Goal: Task Accomplishment & Management: Complete application form

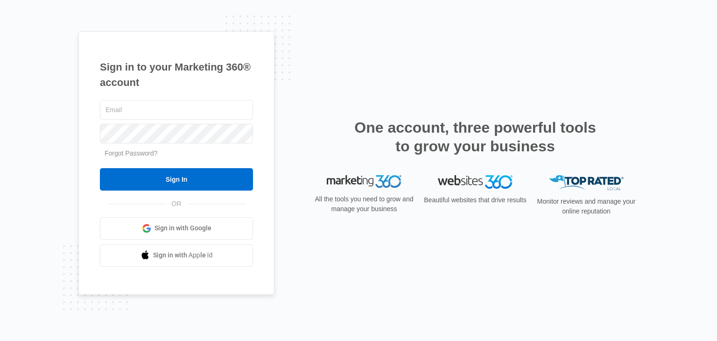
type input "[PERSON_NAME][EMAIL_ADDRESS][DOMAIN_NAME]"
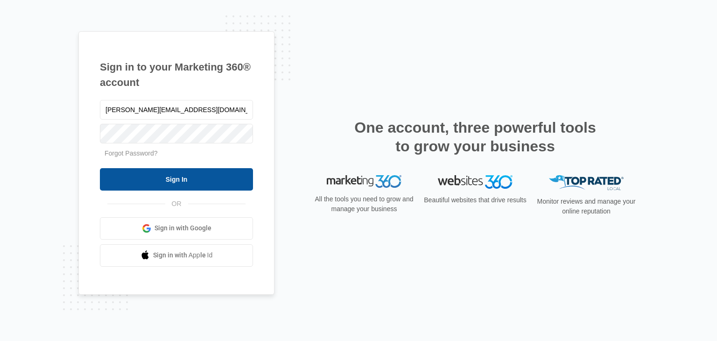
click at [167, 188] on input "Sign In" at bounding box center [176, 179] width 153 height 22
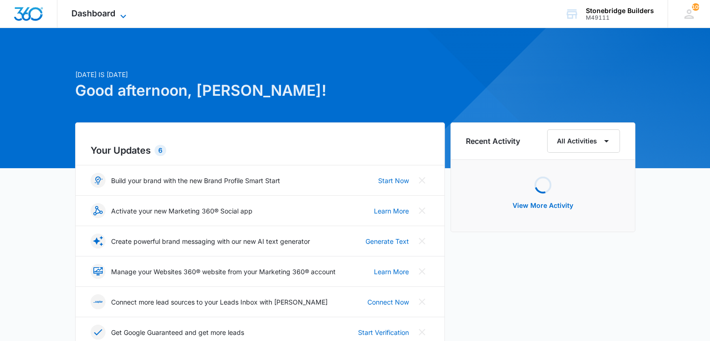
click at [126, 15] on icon at bounding box center [123, 16] width 11 height 11
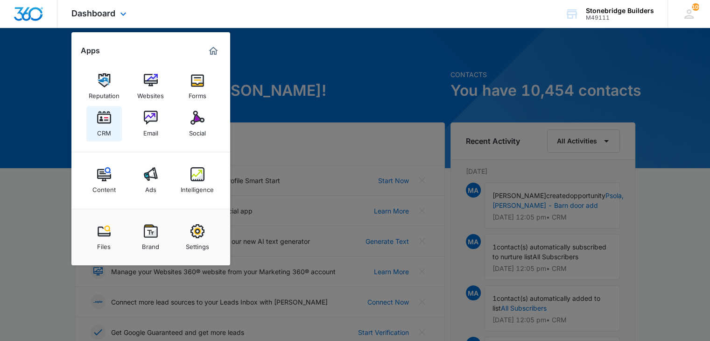
click at [105, 117] on img at bounding box center [104, 118] width 14 height 14
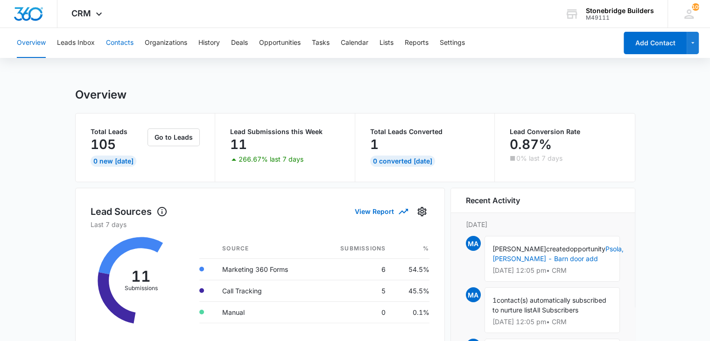
click at [111, 40] on button "Contacts" at bounding box center [120, 43] width 28 height 30
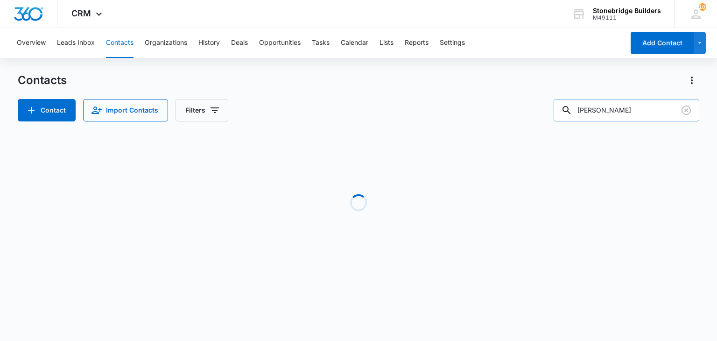
drag, startPoint x: 584, startPoint y: 111, endPoint x: 571, endPoint y: 110, distance: 13.6
click at [571, 110] on div "keith h" at bounding box center [627, 110] width 146 height 22
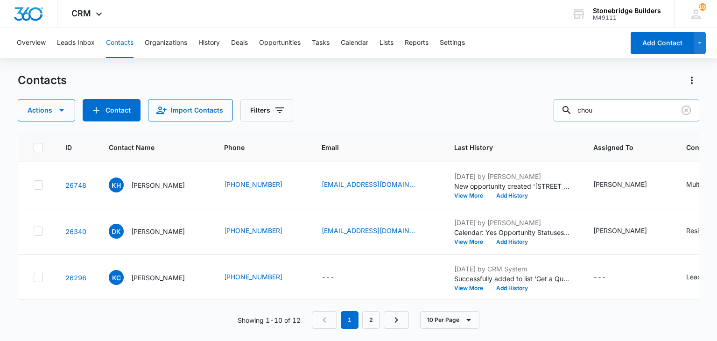
type input "chou"
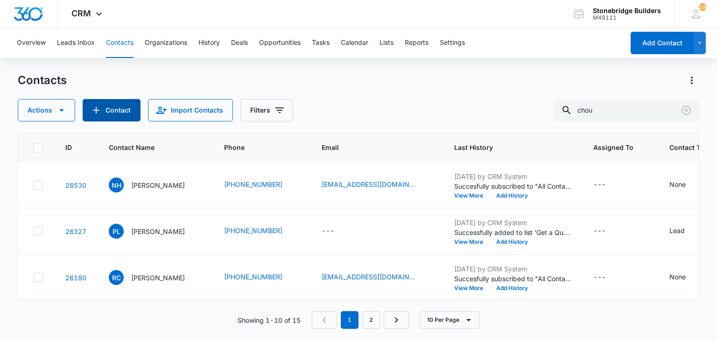
click at [128, 118] on button "Contact" at bounding box center [112, 110] width 58 height 22
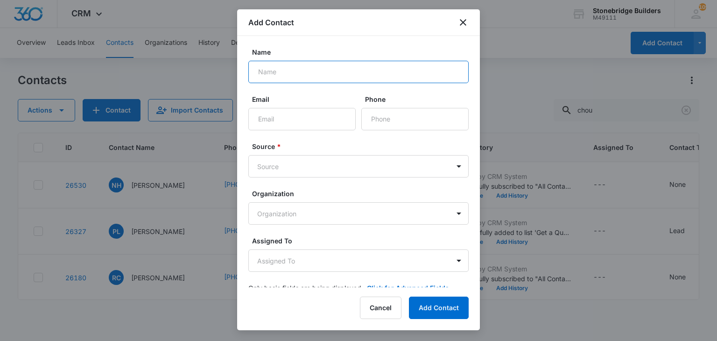
click at [287, 77] on input "Name" at bounding box center [358, 72] width 220 height 22
type input "James Chou"
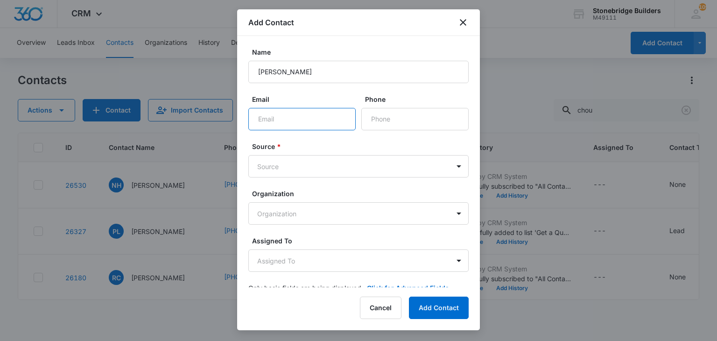
click at [276, 119] on input "Email" at bounding box center [301, 119] width 107 height 22
paste input "chou.chinwen+sto@gmail.com"
type input "chou.chinwen+sto@gmail.com"
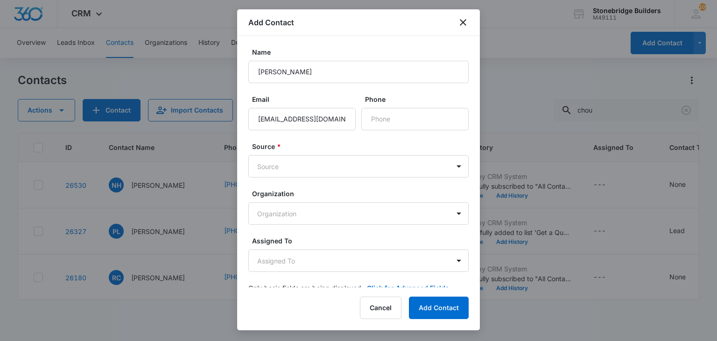
click at [383, 106] on div "Phone" at bounding box center [414, 112] width 107 height 36
click at [382, 117] on input "Phone" at bounding box center [414, 119] width 107 height 22
paste input "(626) 298-2557"
type input "(626) 298-2557"
click at [320, 163] on body "CRM Apps Reputation Websites Forms CRM Email Social Content Ads Intelligence Fi…" at bounding box center [358, 170] width 717 height 341
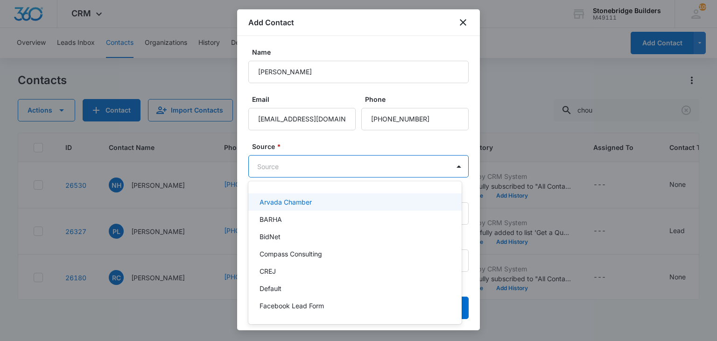
scroll to position [47, 0]
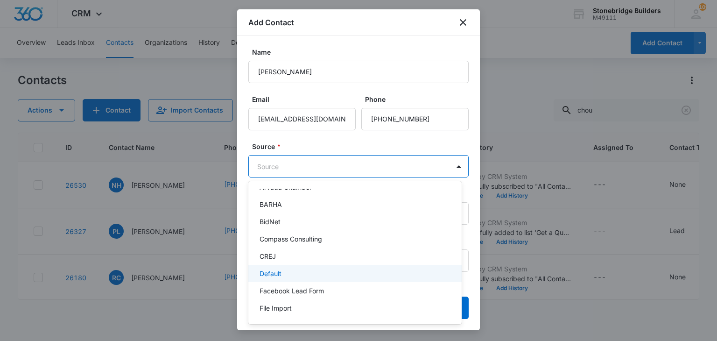
click at [301, 275] on div "Default" at bounding box center [353, 273] width 189 height 10
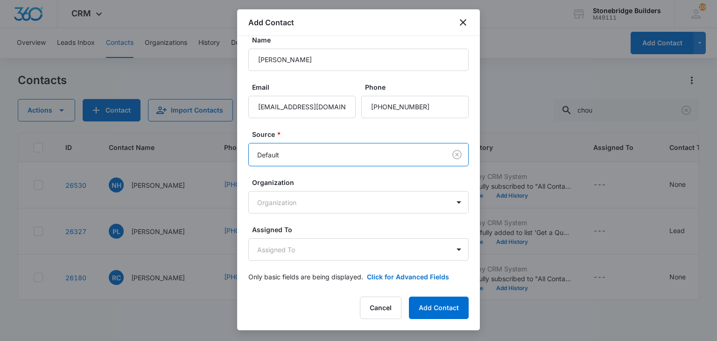
scroll to position [18, 0]
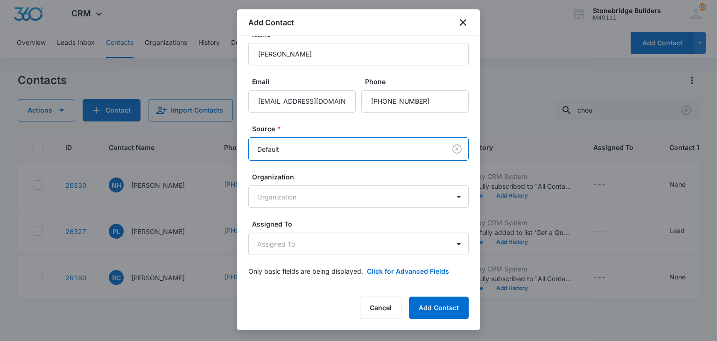
click at [308, 230] on div "Assigned To Assigned To" at bounding box center [358, 237] width 220 height 36
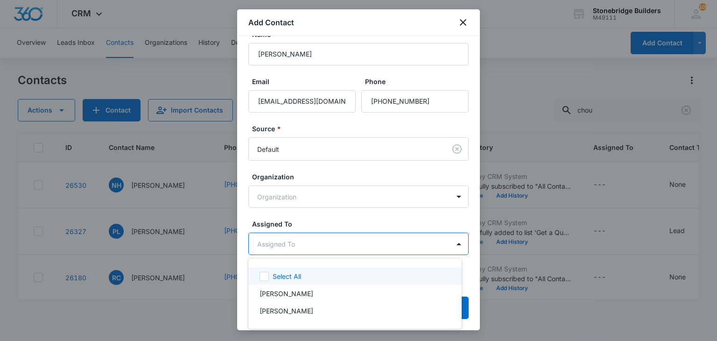
click at [307, 240] on body "CRM Apps Reputation Websites Forms CRM Email Social Content Ads Intelligence Fi…" at bounding box center [358, 170] width 717 height 341
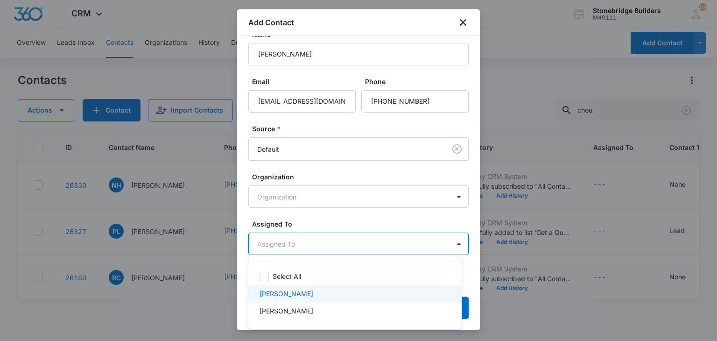
click at [300, 295] on p "Mike Anderson" at bounding box center [286, 293] width 54 height 10
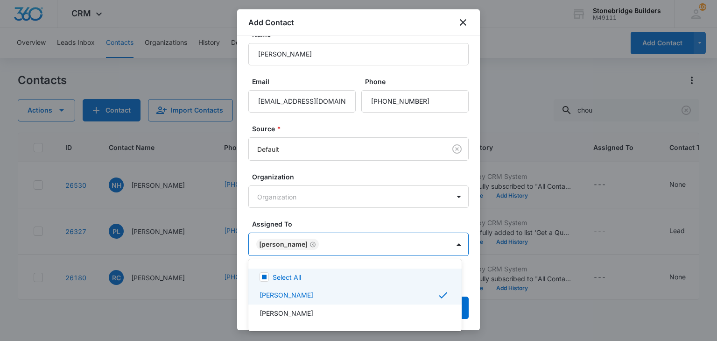
click at [338, 222] on div at bounding box center [358, 170] width 717 height 341
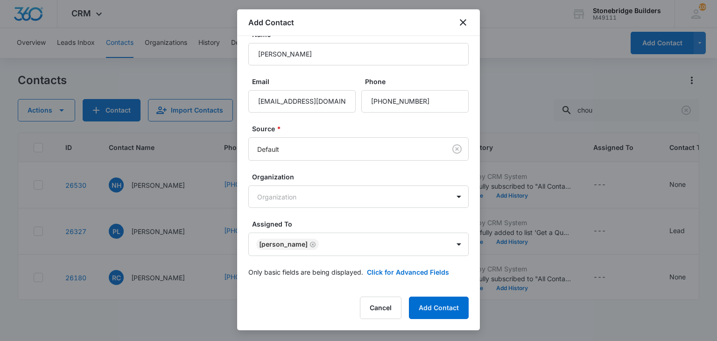
scroll to position [19, 0]
click at [380, 266] on button "Click for Advanced Fields" at bounding box center [408, 271] width 82 height 10
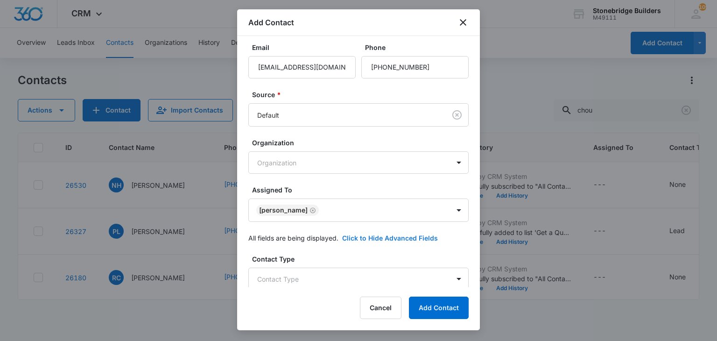
scroll to position [159, 0]
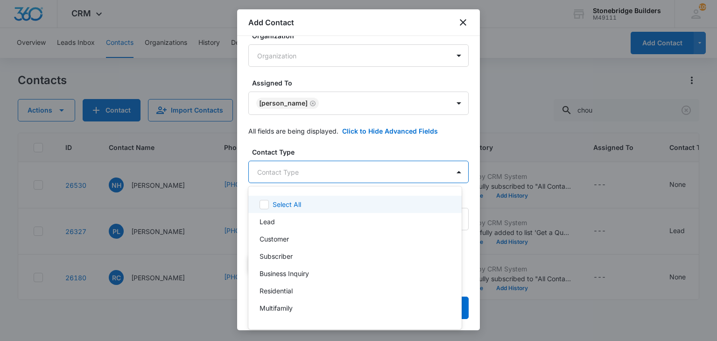
click at [292, 170] on body "CRM Apps Reputation Websites Forms CRM Email Social Content Ads Intelligence Fi…" at bounding box center [358, 170] width 717 height 341
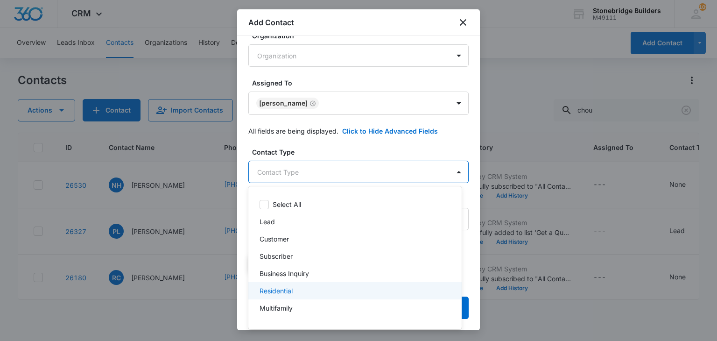
click at [290, 288] on p "Residential" at bounding box center [275, 291] width 33 height 10
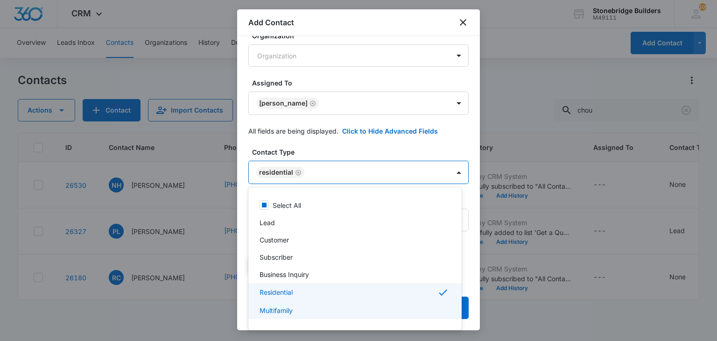
click at [468, 306] on div at bounding box center [358, 170] width 717 height 341
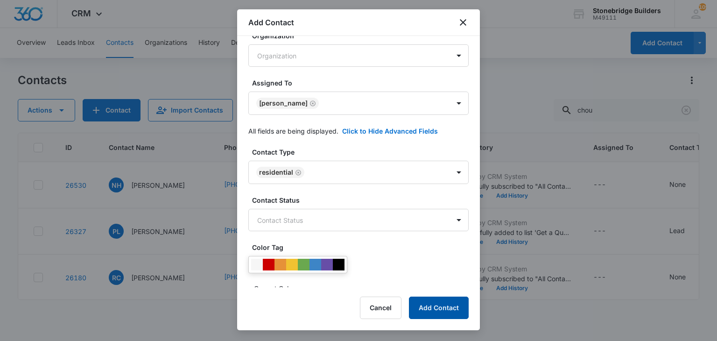
click at [461, 306] on button "Add Contact" at bounding box center [439, 307] width 60 height 22
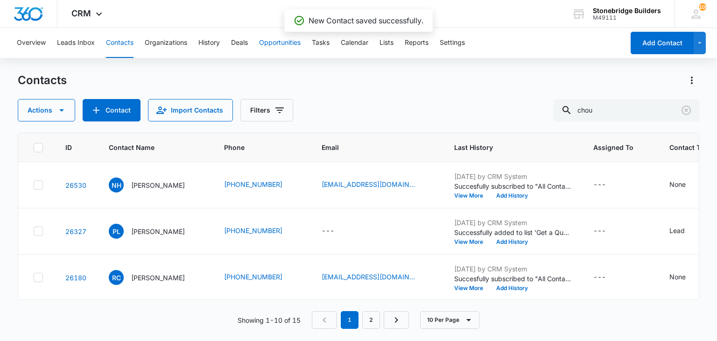
click at [281, 47] on button "Opportunities" at bounding box center [280, 43] width 42 height 30
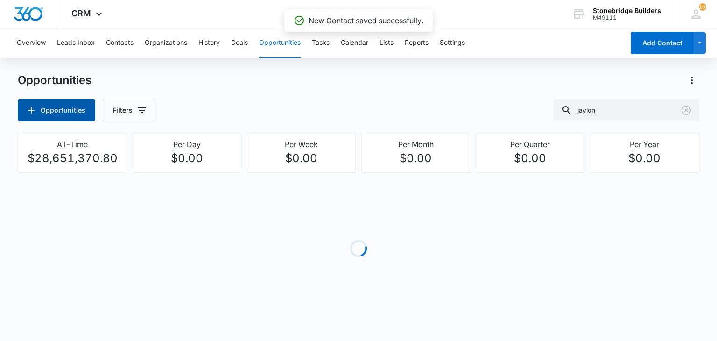
click at [64, 112] on button "Opportunities" at bounding box center [56, 110] width 77 height 22
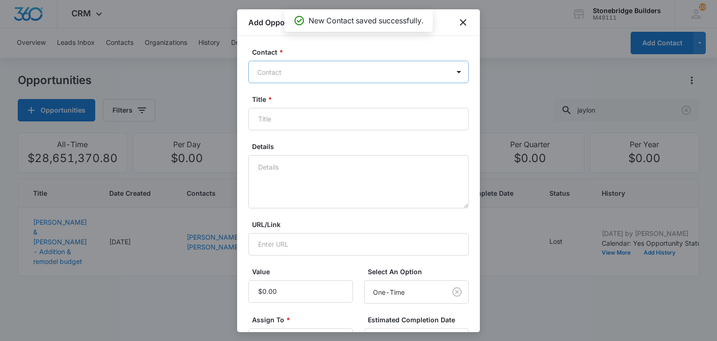
click at [308, 73] on div at bounding box center [352, 72] width 191 height 12
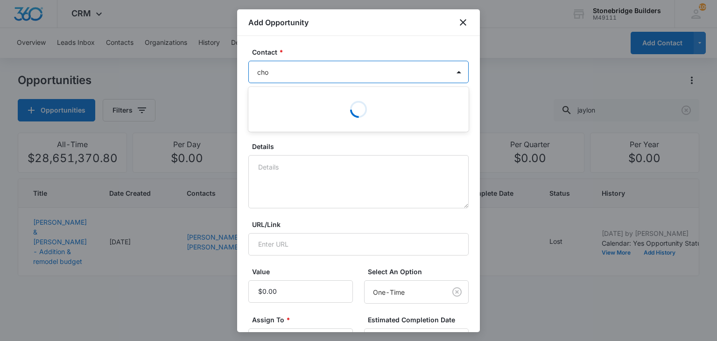
type input "chou"
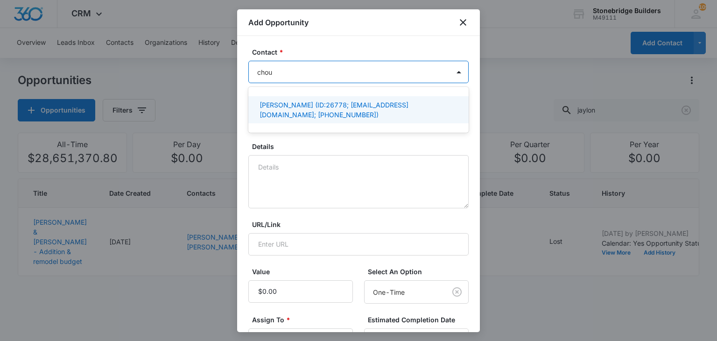
click at [290, 105] on p "James Chou (ID:26778; chou.chinwen+sto@gmail.com; (626) 298-2557)" at bounding box center [357, 110] width 196 height 20
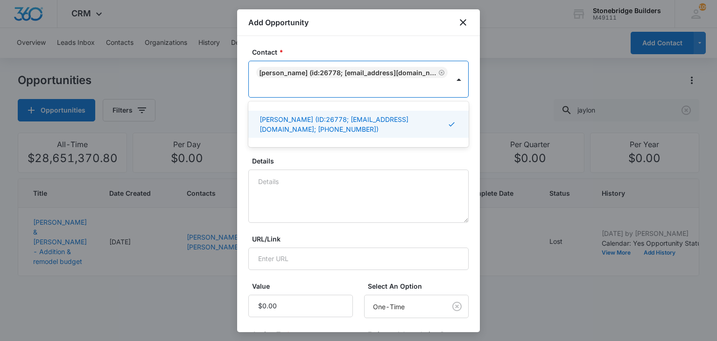
click at [308, 161] on label "Details" at bounding box center [362, 161] width 220 height 10
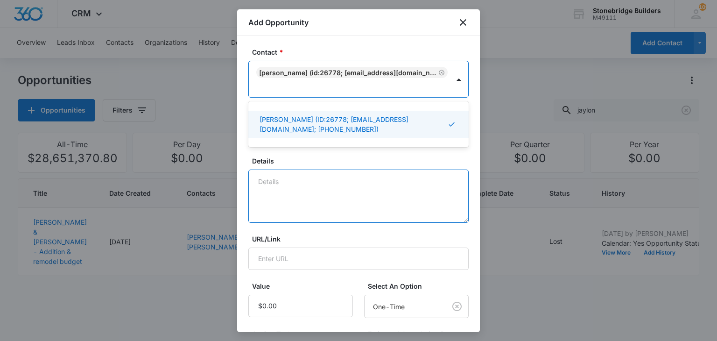
click at [308, 169] on textarea "Details" at bounding box center [358, 195] width 220 height 53
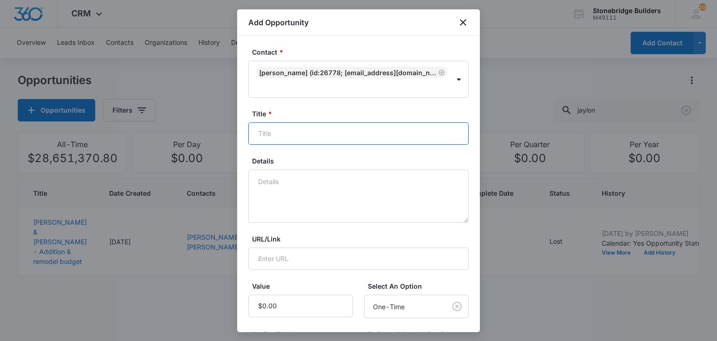
click at [298, 129] on input "Title *" at bounding box center [358, 133] width 220 height 22
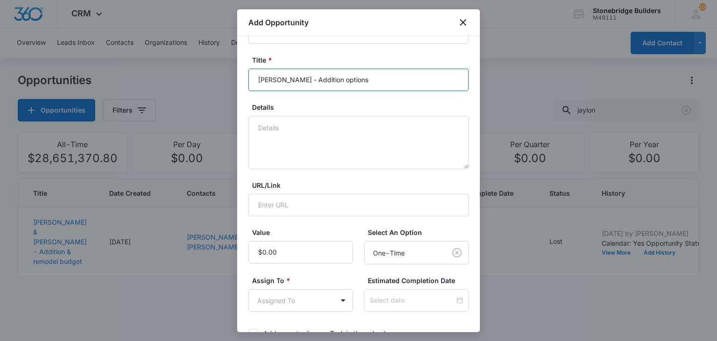
scroll to position [93, 0]
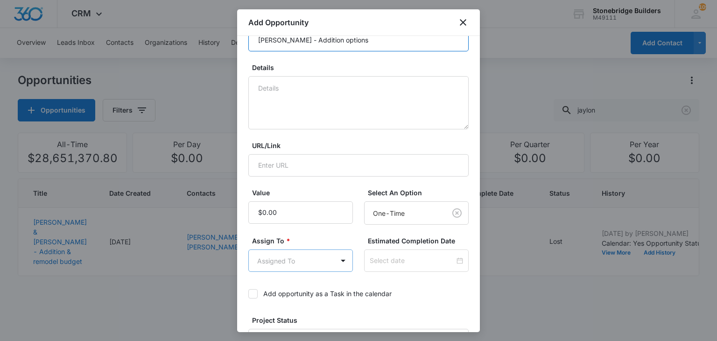
type input "Chou, James - Addition options"
click at [287, 260] on body "CRM Apps Reputation Websites Forms CRM Email Social Content Ads Intelligence Fi…" at bounding box center [358, 170] width 717 height 341
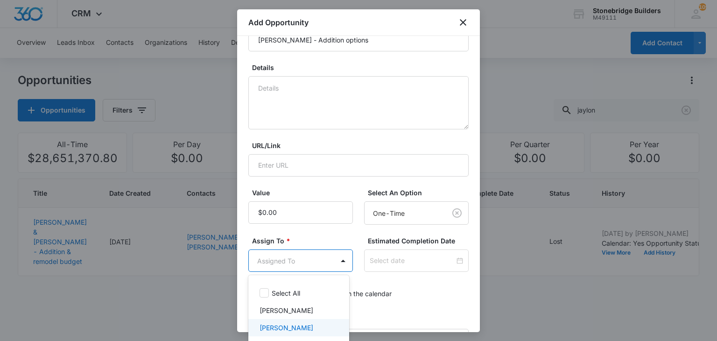
click at [289, 322] on div "Mike Anderson" at bounding box center [298, 327] width 101 height 17
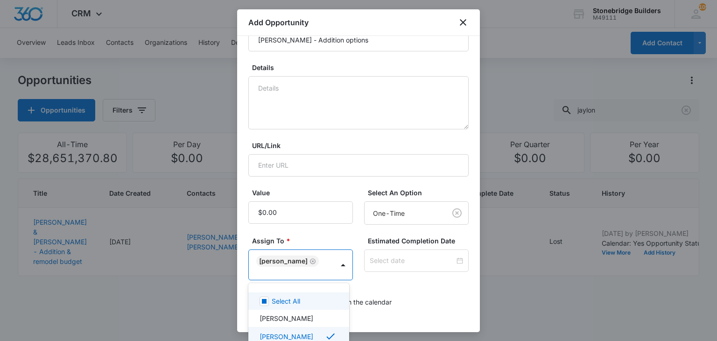
click at [391, 263] on div at bounding box center [358, 170] width 717 height 341
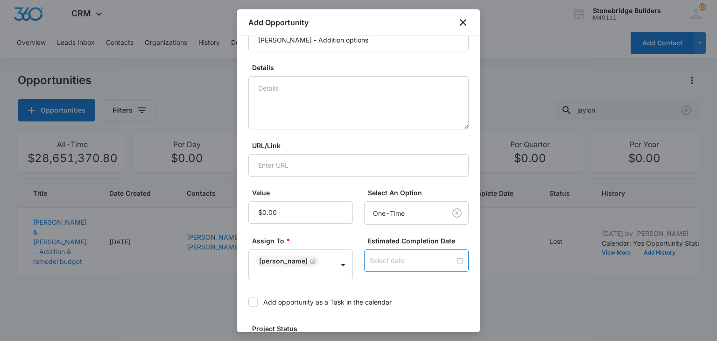
click at [394, 261] on input at bounding box center [412, 260] width 85 height 10
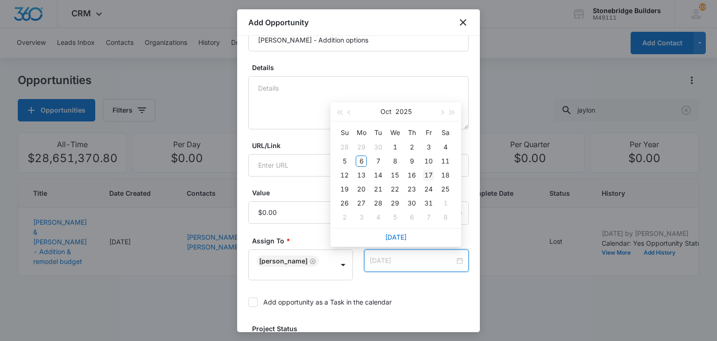
type input "Oct 17, 2025"
click at [427, 171] on div "17" at bounding box center [428, 174] width 11 height 11
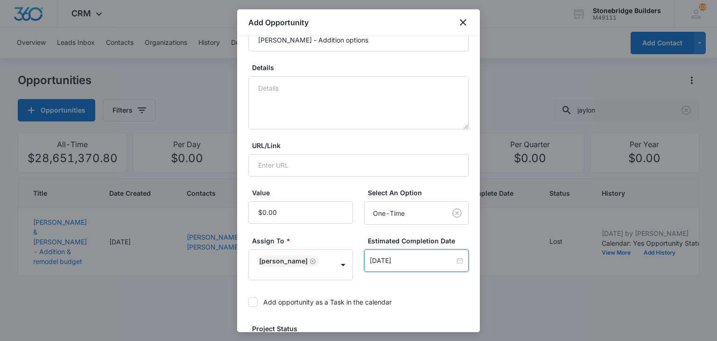
click at [411, 279] on div "Estimated Completion Date Oct 17, 2025 Oct 2025 Su Mo Tu We Th Fr Sa 28 29 30 1…" at bounding box center [416, 258] width 105 height 44
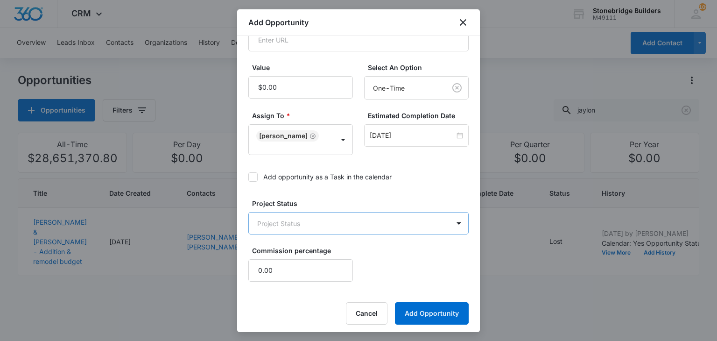
scroll to position [222, 0]
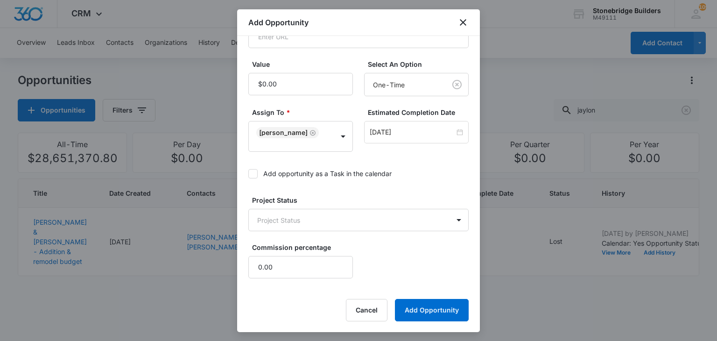
click at [251, 171] on icon at bounding box center [253, 173] width 8 height 8
click at [248, 174] on input "Add opportunity as a Task in the calendar" at bounding box center [248, 174] width 0 height 0
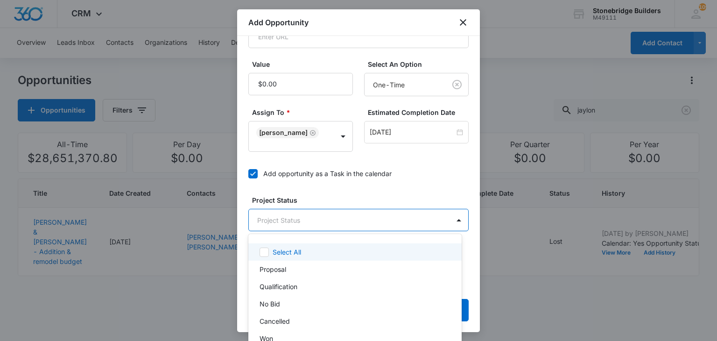
click at [277, 218] on body "CRM Apps Reputation Websites Forms CRM Email Social Content Ads Intelligence Fi…" at bounding box center [358, 170] width 717 height 341
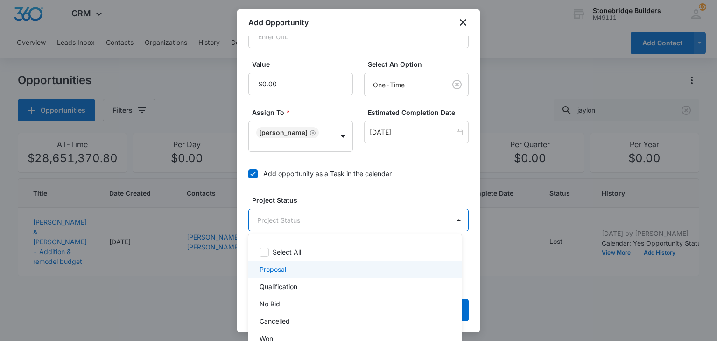
click at [287, 270] on div "Proposal" at bounding box center [353, 269] width 189 height 10
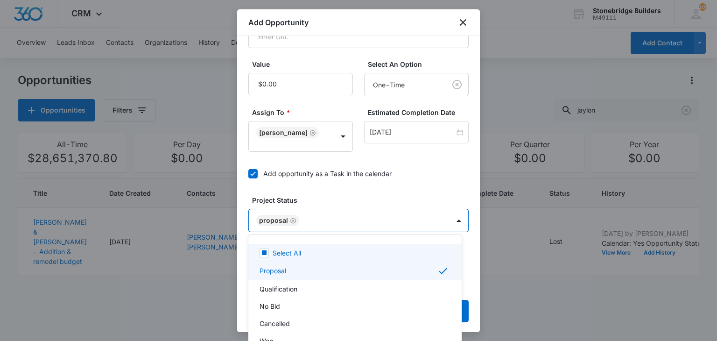
click at [326, 197] on div at bounding box center [358, 170] width 717 height 341
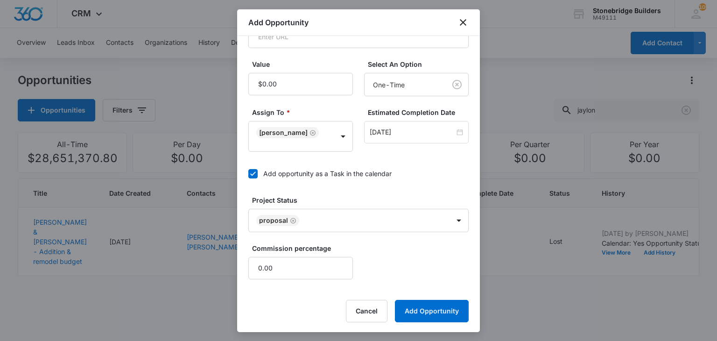
scroll to position [222, 0]
click at [407, 307] on button "Add Opportunity" at bounding box center [432, 310] width 74 height 22
